Goal: Transaction & Acquisition: Purchase product/service

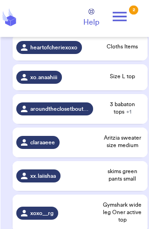
scroll to position [214, 0]
click at [87, 145] on div "claraaeee" at bounding box center [54, 142] width 77 height 13
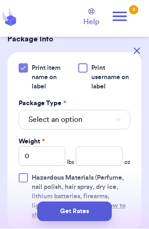
scroll to position [393, 0]
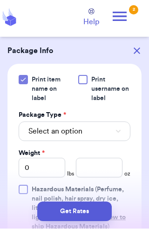
click at [101, 142] on button "Select an option" at bounding box center [75, 132] width 112 height 20
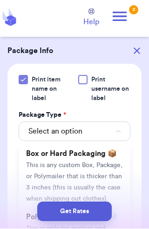
scroll to position [54, 0]
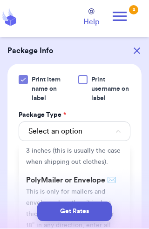
click at [95, 208] on li "PolyMailer or Envelope ✉️ This is only for mailers and envelopes less than 3 in…" at bounding box center [75, 214] width 112 height 86
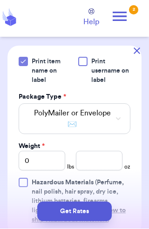
scroll to position [414, 0]
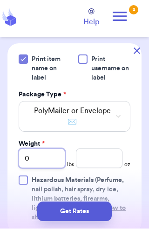
click at [43, 169] on input "0" at bounding box center [42, 159] width 47 height 20
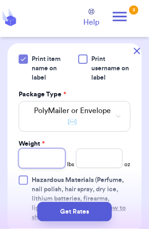
type input "1"
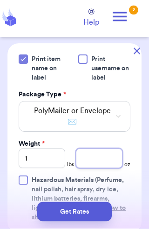
click at [91, 169] on input "number" at bounding box center [99, 159] width 47 height 20
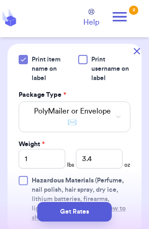
scroll to position [16, 0]
type input "3.4"
click at [77, 211] on button "Get Rates" at bounding box center [74, 212] width 75 height 20
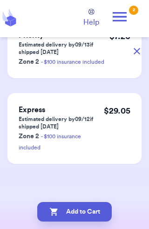
scroll to position [0, 0]
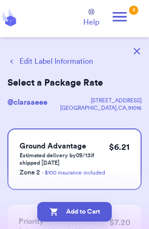
click at [68, 212] on button "Add to Cart" at bounding box center [74, 212] width 75 height 20
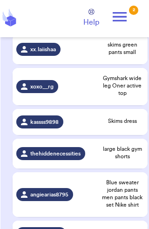
scroll to position [307, 0]
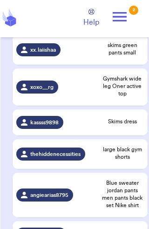
click at [49, 85] on td "xoxo__rg" at bounding box center [55, 86] width 84 height 37
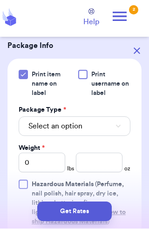
scroll to position [478, 0]
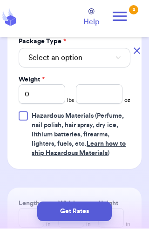
click at [94, 59] on button "Select an option" at bounding box center [75, 58] width 112 height 20
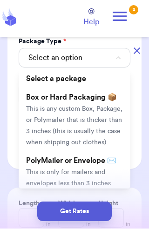
click at [83, 170] on span "This is only for mailers and envelopes less than 3 inches thick. If your envelo…" at bounding box center [71, 201] width 91 height 62
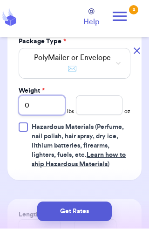
click at [55, 102] on input "0" at bounding box center [42, 106] width 47 height 20
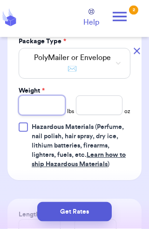
type input "1"
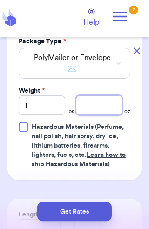
click at [106, 110] on input "number" at bounding box center [99, 106] width 47 height 20
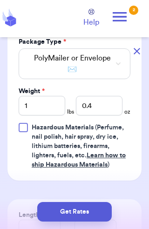
scroll to position [16, 0]
type input "0.4"
click at [88, 216] on button "Get Rates" at bounding box center [74, 212] width 75 height 20
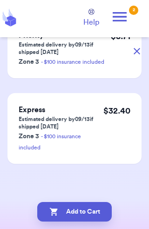
scroll to position [0, 0]
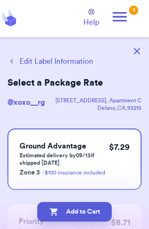
click at [94, 209] on button "Add to Cart" at bounding box center [74, 212] width 75 height 20
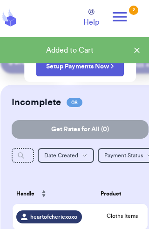
scroll to position [104, 0]
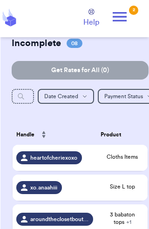
click at [60, 162] on span "heartofcheriexoxo" at bounding box center [53, 157] width 47 height 7
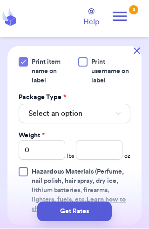
scroll to position [458, 0]
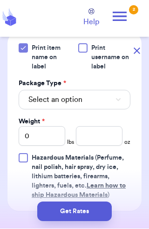
click at [104, 90] on button "Select an option" at bounding box center [75, 100] width 112 height 20
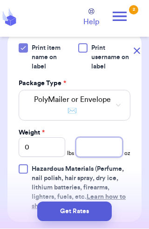
click at [98, 138] on input "number" at bounding box center [99, 148] width 47 height 20
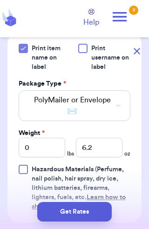
scroll to position [16, 0]
type input "6.2"
click at [79, 218] on button "Get Rates" at bounding box center [74, 212] width 75 height 20
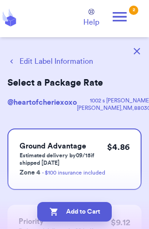
click at [93, 217] on button "Add to Cart" at bounding box center [74, 212] width 75 height 20
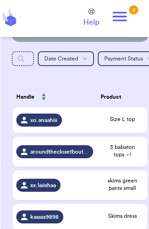
scroll to position [156, 0]
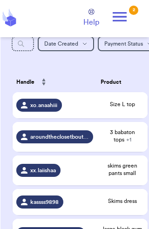
click at [117, 177] on span "skims green pants small" at bounding box center [122, 169] width 43 height 15
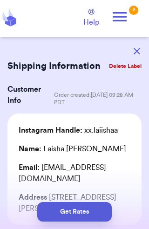
scroll to position [0, 0]
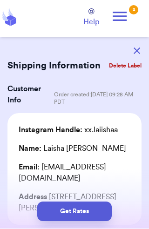
click at [141, 57] on button "button" at bounding box center [137, 51] width 20 height 20
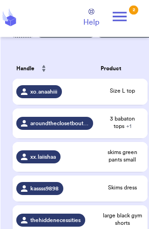
scroll to position [170, 0]
click at [119, 189] on td "Skims dress" at bounding box center [122, 189] width 51 height 26
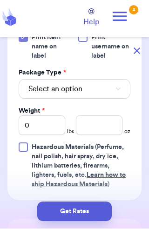
scroll to position [453, 0]
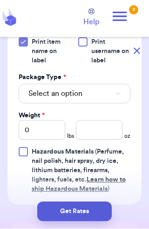
click at [109, 84] on button "Select an option" at bounding box center [75, 94] width 112 height 20
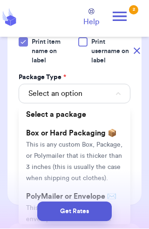
click at [105, 188] on li "PolyMailer or Envelope ✉️ This is only for mailers and envelopes less than 3 in…" at bounding box center [75, 231] width 112 height 86
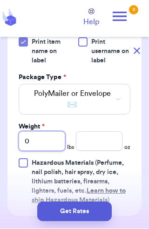
click at [50, 132] on input "0" at bounding box center [42, 142] width 47 height 20
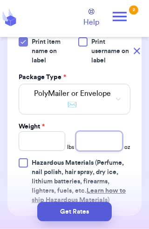
click at [107, 132] on input "number" at bounding box center [99, 142] width 47 height 20
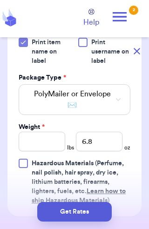
scroll to position [16, 0]
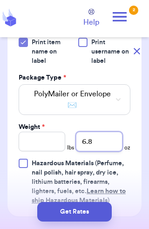
type input "6.8"
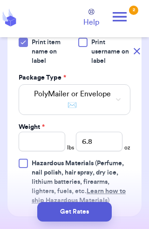
click at [63, 212] on button "Get Rates" at bounding box center [74, 212] width 75 height 20
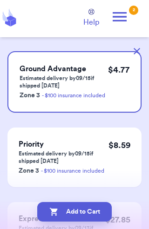
scroll to position [86, 0]
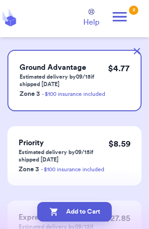
click at [68, 216] on button "Add to Cart" at bounding box center [74, 212] width 75 height 20
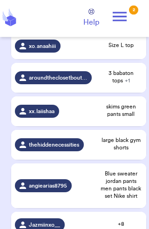
scroll to position [216, 0]
click at [62, 188] on span "angiearias8795" at bounding box center [48, 185] width 38 height 7
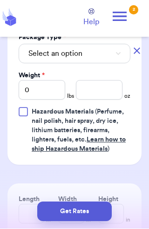
scroll to position [490, 0]
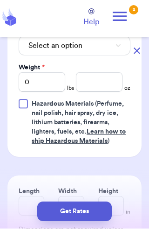
click at [98, 50] on button "Select an option" at bounding box center [75, 46] width 112 height 20
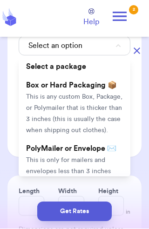
click at [97, 157] on span "This is only for mailers and envelopes less than 3 inches thick. If your envelo…" at bounding box center [71, 188] width 91 height 62
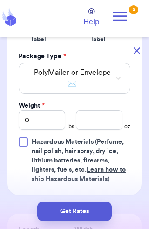
scroll to position [462, 0]
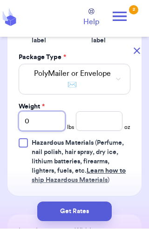
click at [56, 118] on input "0" at bounding box center [42, 122] width 47 height 20
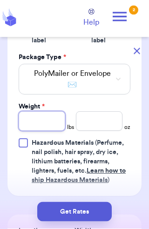
type input "4"
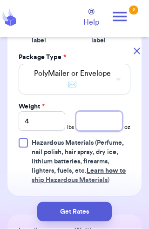
click at [104, 122] on input "number" at bounding box center [99, 122] width 47 height 20
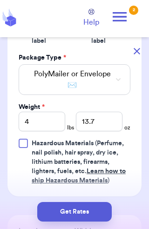
scroll to position [16, 0]
type input "13.7"
click at [90, 212] on button "Get Rates" at bounding box center [74, 212] width 75 height 20
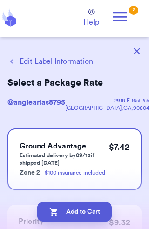
click at [70, 213] on button "Add to Cart" at bounding box center [74, 212] width 75 height 20
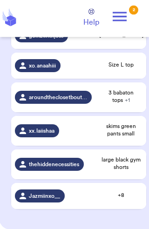
scroll to position [226, 0]
click at [37, 200] on span "Jazmiinxo__" at bounding box center [44, 195] width 31 height 7
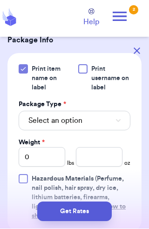
scroll to position [428, 0]
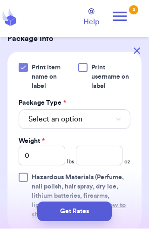
click at [33, 114] on span "Select an option" at bounding box center [55, 119] width 54 height 11
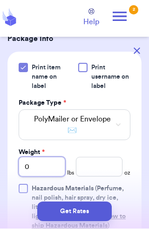
click at [46, 157] on input "0" at bounding box center [42, 167] width 47 height 20
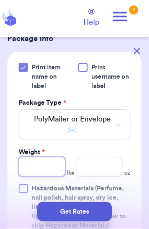
type input "1"
type input "10"
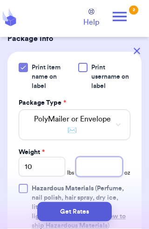
click at [105, 157] on input "number" at bounding box center [99, 167] width 47 height 20
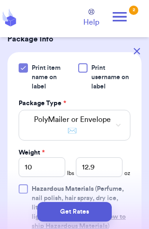
scroll to position [16, 0]
type input "12.9"
click at [71, 209] on button "Get Rates" at bounding box center [74, 212] width 75 height 20
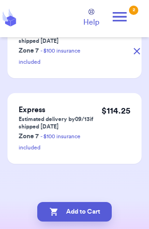
scroll to position [0, 0]
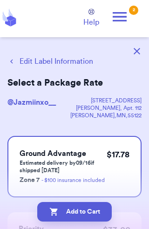
click at [94, 213] on button "Add to Cart" at bounding box center [74, 212] width 75 height 20
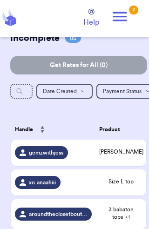
click at [30, 146] on div "gemzwithjess" at bounding box center [41, 152] width 53 height 13
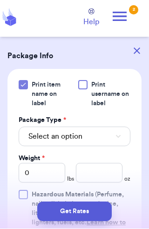
scroll to position [440, 0]
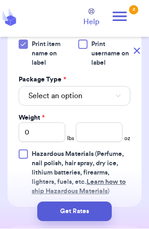
click at [99, 91] on button "Select an option" at bounding box center [75, 97] width 112 height 20
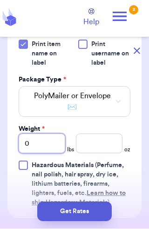
click at [48, 140] on input "0" at bounding box center [42, 144] width 47 height 20
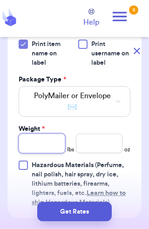
type input "1"
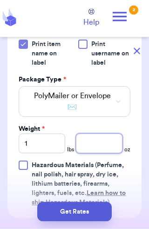
click at [102, 149] on input "number" at bounding box center [99, 144] width 47 height 20
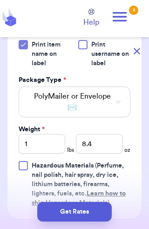
scroll to position [16, 0]
type input "8.4"
click at [91, 211] on button "Get Rates" at bounding box center [74, 212] width 75 height 20
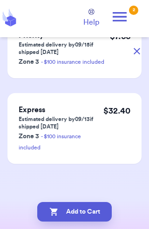
scroll to position [0, 0]
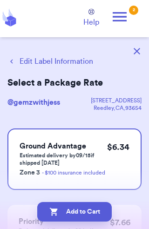
click at [93, 209] on button "Add to Cart" at bounding box center [74, 212] width 75 height 20
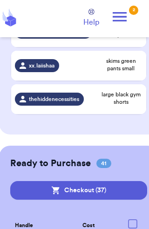
scroll to position [272, 0]
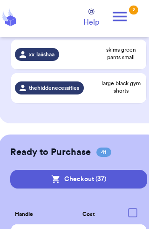
click at [50, 185] on button "Checkout ( 37 )" at bounding box center [78, 179] width 137 height 19
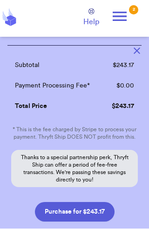
scroll to position [2597, 0]
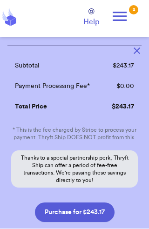
click at [60, 206] on button "Purchase for $243.17" at bounding box center [75, 213] width 80 height 20
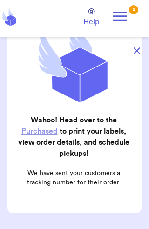
scroll to position [111, 0]
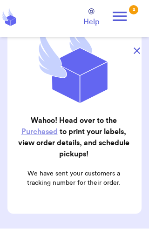
click at [141, 48] on button "button" at bounding box center [137, 51] width 20 height 20
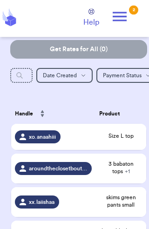
scroll to position [125, 0]
click at [76, 172] on span "aroundtheclosetboutique" at bounding box center [58, 168] width 58 height 7
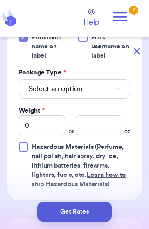
scroll to position [487, 0]
click at [90, 89] on button "Select an option" at bounding box center [75, 89] width 112 height 20
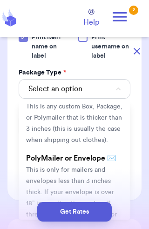
scroll to position [47, 0]
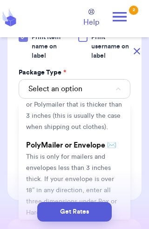
click at [87, 156] on span "This is only for mailers and envelopes less than 3 inches thick. If your envelo…" at bounding box center [71, 185] width 91 height 62
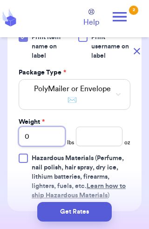
click at [48, 134] on input "0" at bounding box center [42, 137] width 47 height 20
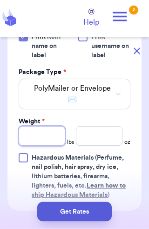
scroll to position [17, 0]
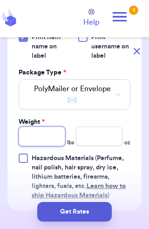
type input "2"
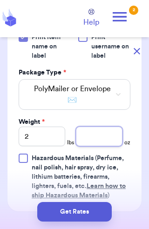
click at [110, 131] on input "number" at bounding box center [99, 137] width 47 height 20
type input "15.1"
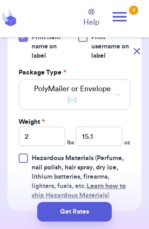
click at [70, 213] on button "Get Rates" at bounding box center [74, 212] width 75 height 20
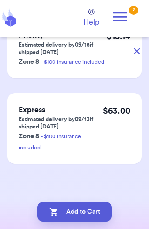
scroll to position [0, 0]
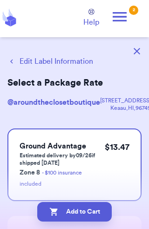
click at [72, 213] on button "Add to Cart" at bounding box center [74, 212] width 75 height 20
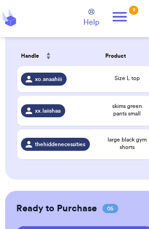
scroll to position [361, 0]
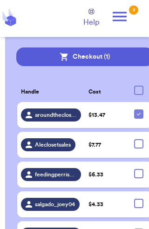
click at [118, 21] on icon at bounding box center [120, 16] width 14 height 9
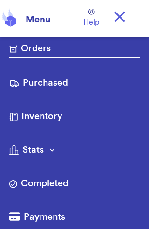
scroll to position [0, 0]
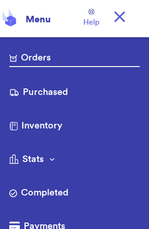
click at [54, 95] on link "Purchased" at bounding box center [74, 93] width 130 height 15
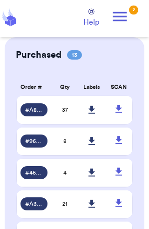
scroll to position [30, 0]
click at [70, 120] on td "37" at bounding box center [64, 110] width 27 height 28
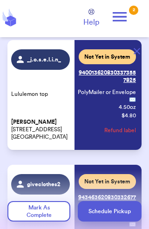
scroll to position [2072, 0]
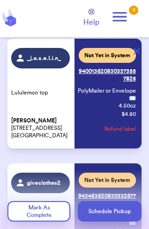
click at [133, 57] on button "button" at bounding box center [137, 51] width 20 height 20
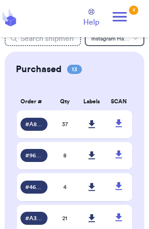
scroll to position [0, 0]
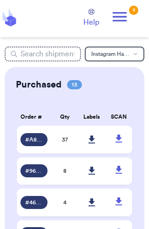
click at [64, 143] on span "37" at bounding box center [65, 140] width 6 height 6
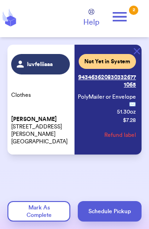
scroll to position [4562, 0]
click at [122, 15] on icon at bounding box center [119, 16] width 19 height 19
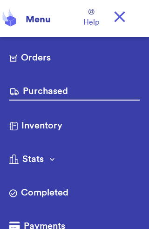
click at [125, 15] on icon at bounding box center [119, 16] width 19 height 19
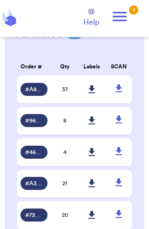
scroll to position [0, 0]
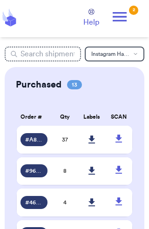
click at [119, 20] on icon at bounding box center [120, 16] width 14 height 9
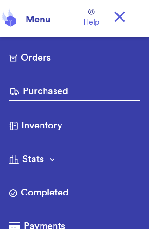
click at [54, 54] on link "Orders" at bounding box center [74, 58] width 130 height 15
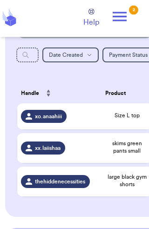
scroll to position [146, 0]
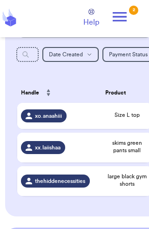
click at [128, 16] on icon at bounding box center [119, 16] width 19 height 19
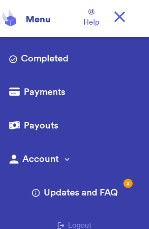
click at [123, 22] on icon at bounding box center [119, 16] width 19 height 19
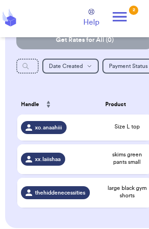
click at [118, 21] on icon at bounding box center [119, 16] width 19 height 19
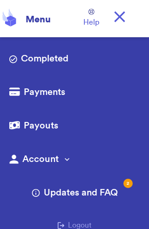
click at [68, 61] on link "Completed" at bounding box center [74, 59] width 130 height 15
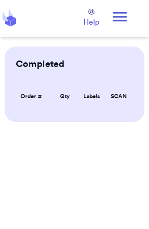
scroll to position [15, 0]
click at [119, 18] on icon at bounding box center [119, 16] width 19 height 19
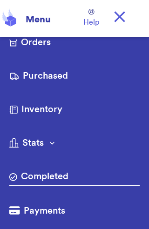
click at [69, 49] on link "Orders" at bounding box center [74, 43] width 130 height 15
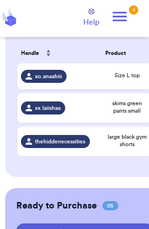
click at [124, 18] on icon at bounding box center [119, 16] width 19 height 19
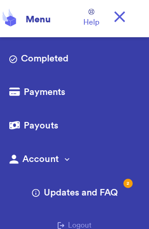
click at [64, 94] on link "Payments" at bounding box center [74, 93] width 130 height 15
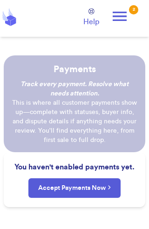
click at [118, 15] on icon at bounding box center [119, 16] width 19 height 19
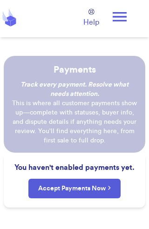
click at [38, 63] on p "Payments" at bounding box center [74, 69] width 127 height 13
click at [117, 18] on icon at bounding box center [119, 16] width 19 height 19
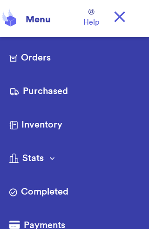
click at [47, 59] on link "Orders" at bounding box center [74, 58] width 130 height 15
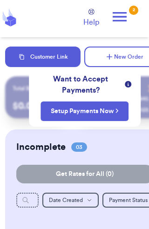
click at [124, 16] on icon at bounding box center [120, 16] width 14 height 9
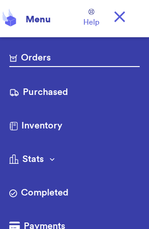
click at [65, 97] on link "Purchased" at bounding box center [74, 93] width 130 height 15
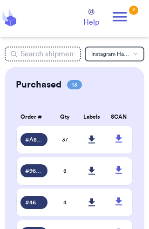
click at [66, 143] on span "37" at bounding box center [65, 140] width 6 height 6
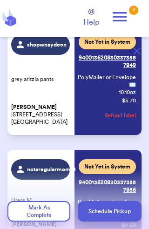
scroll to position [2330, 0]
